Goal: Find contact information: Find contact information

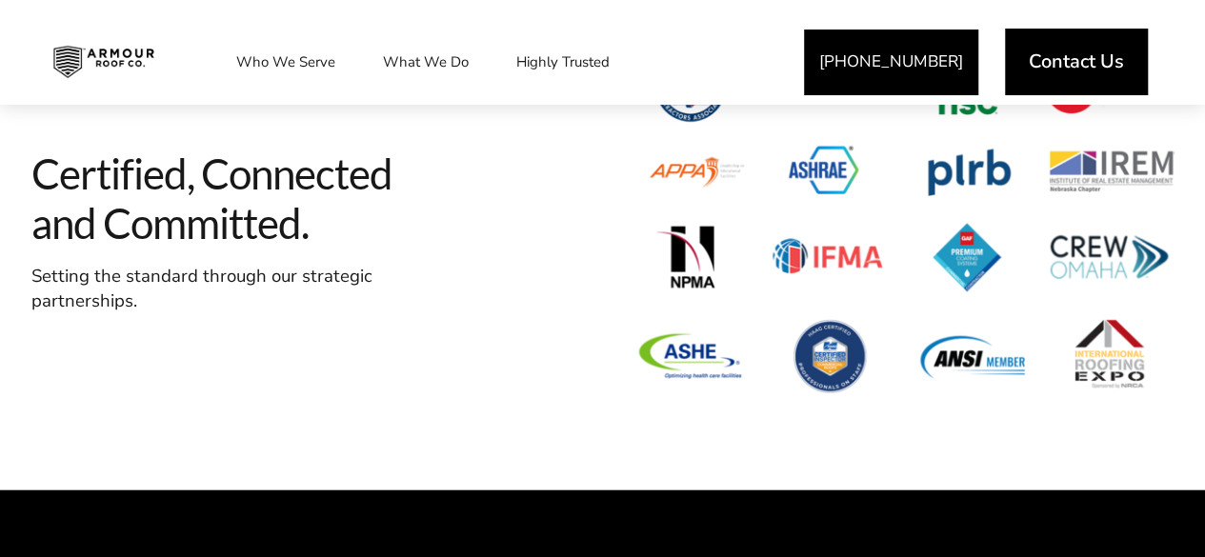
scroll to position [6171, 0]
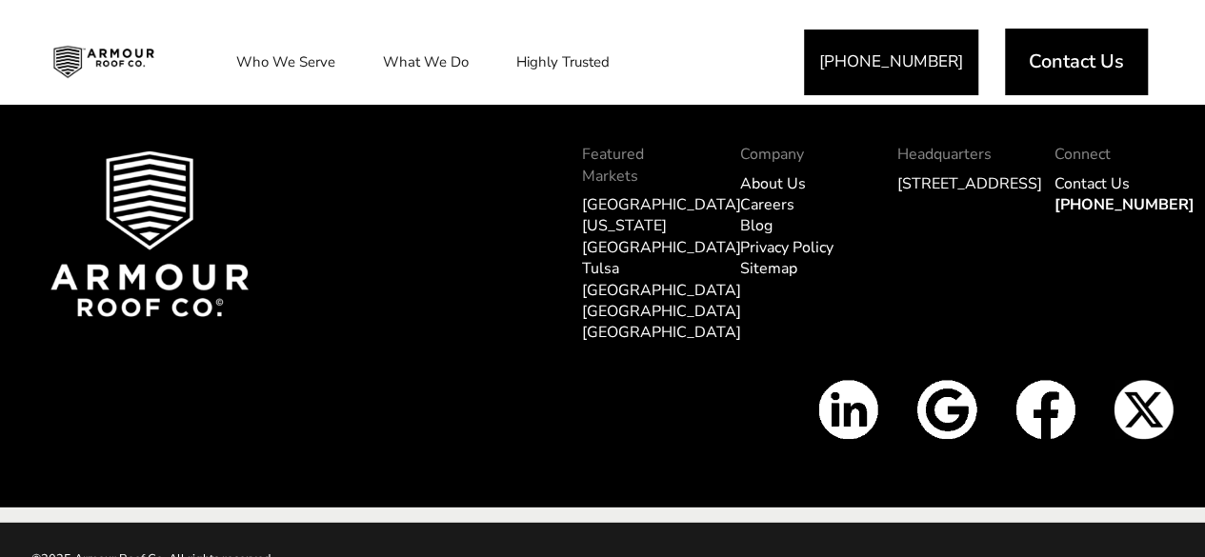
click at [853, 380] on img at bounding box center [848, 410] width 60 height 60
click at [847, 380] on img at bounding box center [848, 410] width 60 height 60
click at [769, 173] on link "About Us" at bounding box center [773, 183] width 66 height 21
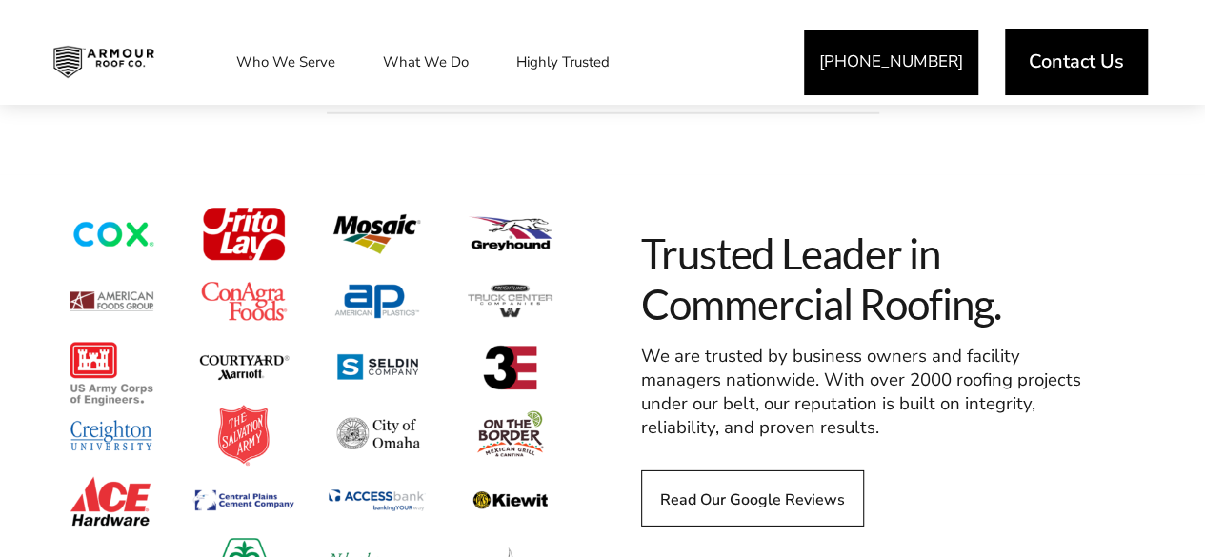
scroll to position [2759, 0]
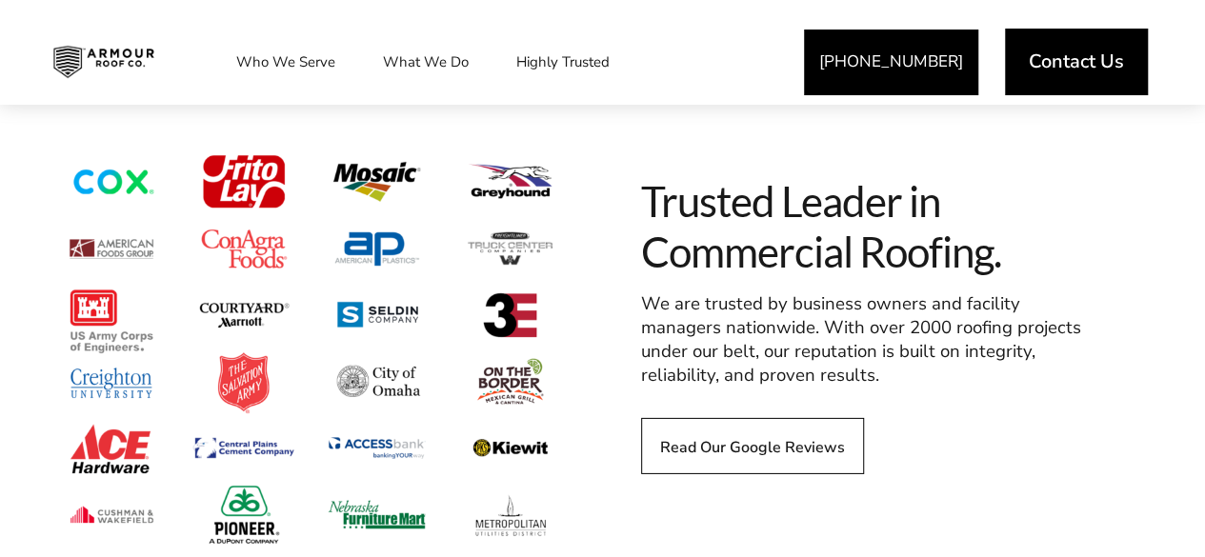
click at [863, 59] on link "[PHONE_NUMBER]" at bounding box center [891, 63] width 174 height 66
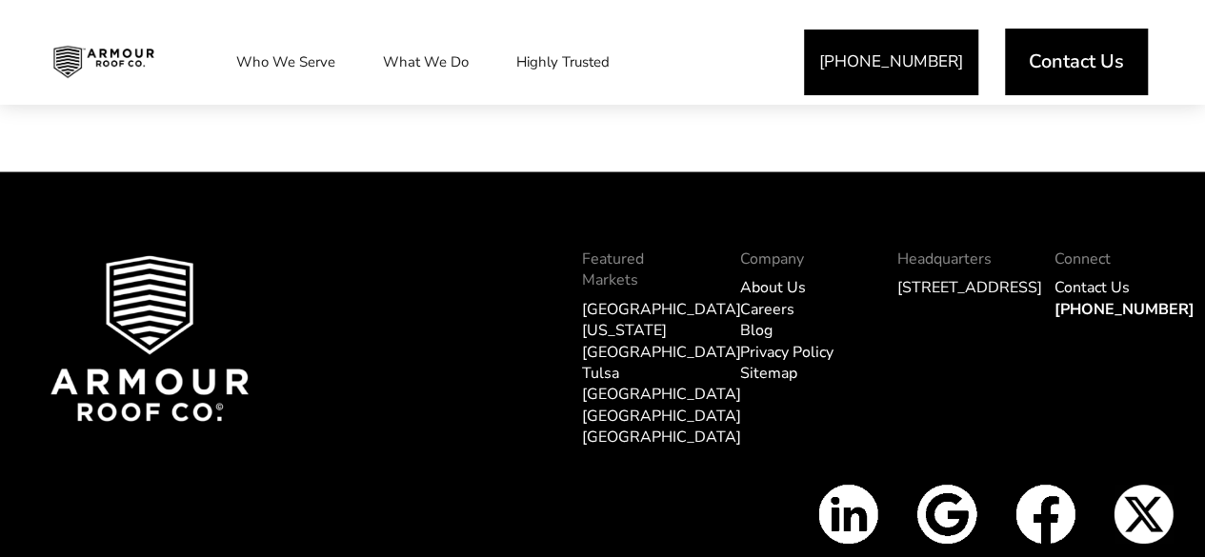
scroll to position [9079, 0]
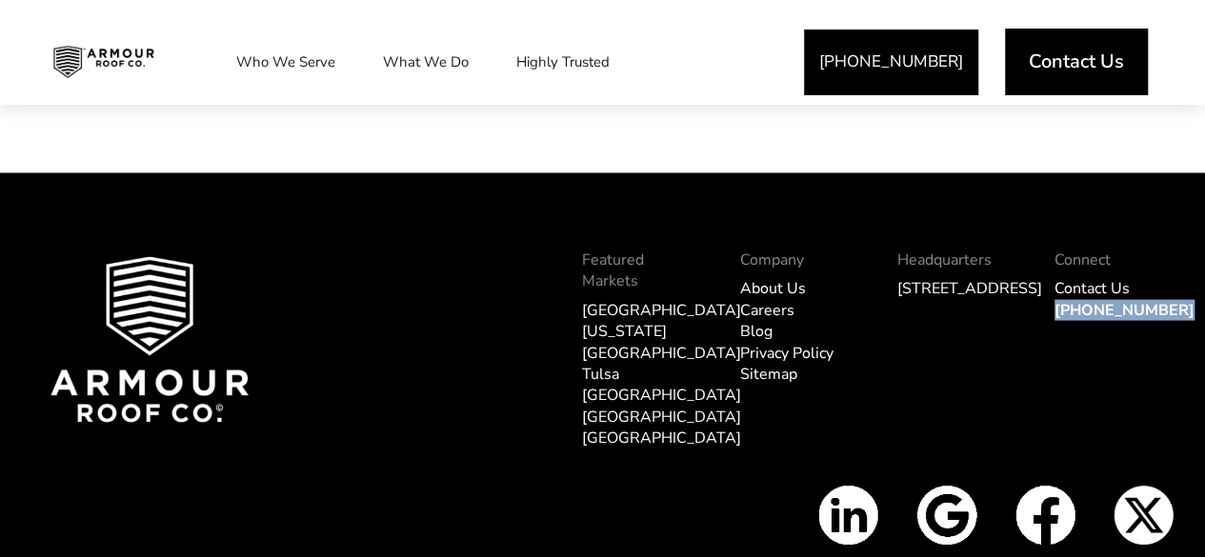
drag, startPoint x: 1173, startPoint y: 270, endPoint x: 1050, endPoint y: 275, distance: 122.9
click at [1050, 275] on div "Connect Contact Us [PHONE_NUMBER]" at bounding box center [1113, 359] width 157 height 251
copy link "[PHONE_NUMBER]"
